Goal: Information Seeking & Learning: Learn about a topic

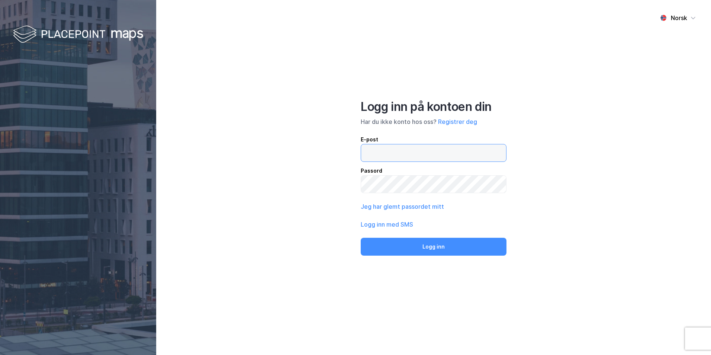
click at [398, 153] on input "email" at bounding box center [433, 152] width 145 height 17
click at [381, 152] on input "[EMAIL_ADDRESS][DOMAIN_NAME]" at bounding box center [433, 152] width 145 height 17
click at [382, 153] on input "[EMAIL_ADDRESS][DOMAIN_NAME]" at bounding box center [433, 152] width 145 height 17
drag, startPoint x: 421, startPoint y: 153, endPoint x: 409, endPoint y: 153, distance: 11.9
click at [409, 153] on input "[EMAIL_ADDRESS][DOMAIN_NAME]" at bounding box center [433, 152] width 145 height 17
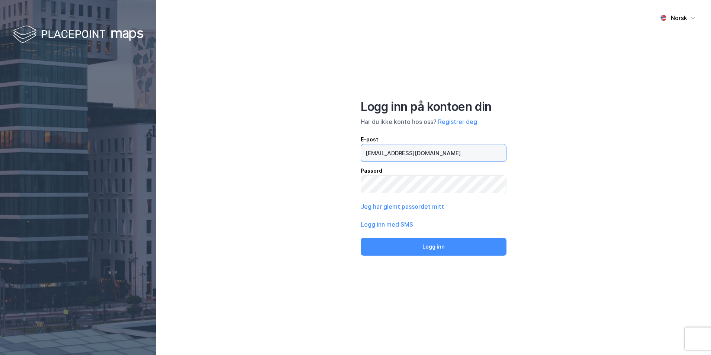
type input "[EMAIL_ADDRESS][DOMAIN_NAME]"
click at [361, 238] on button "Logg inn" at bounding box center [434, 247] width 146 height 18
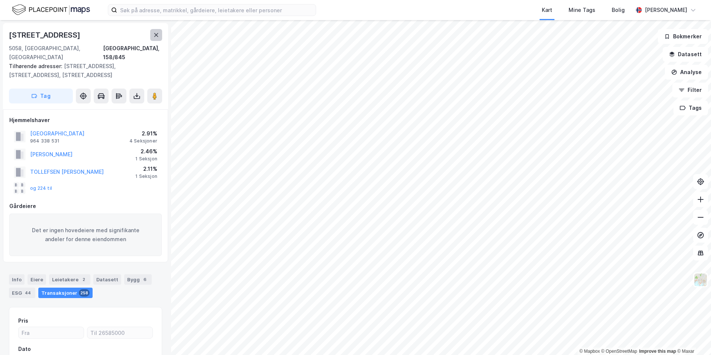
click at [157, 36] on icon at bounding box center [156, 35] width 4 height 4
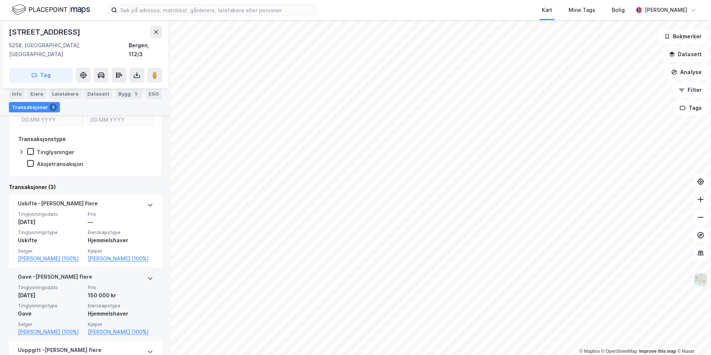
scroll to position [180, 0]
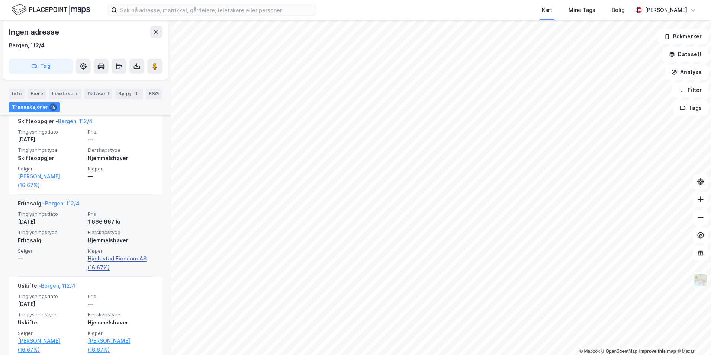
scroll to position [260, 0]
